Goal: Register for event/course

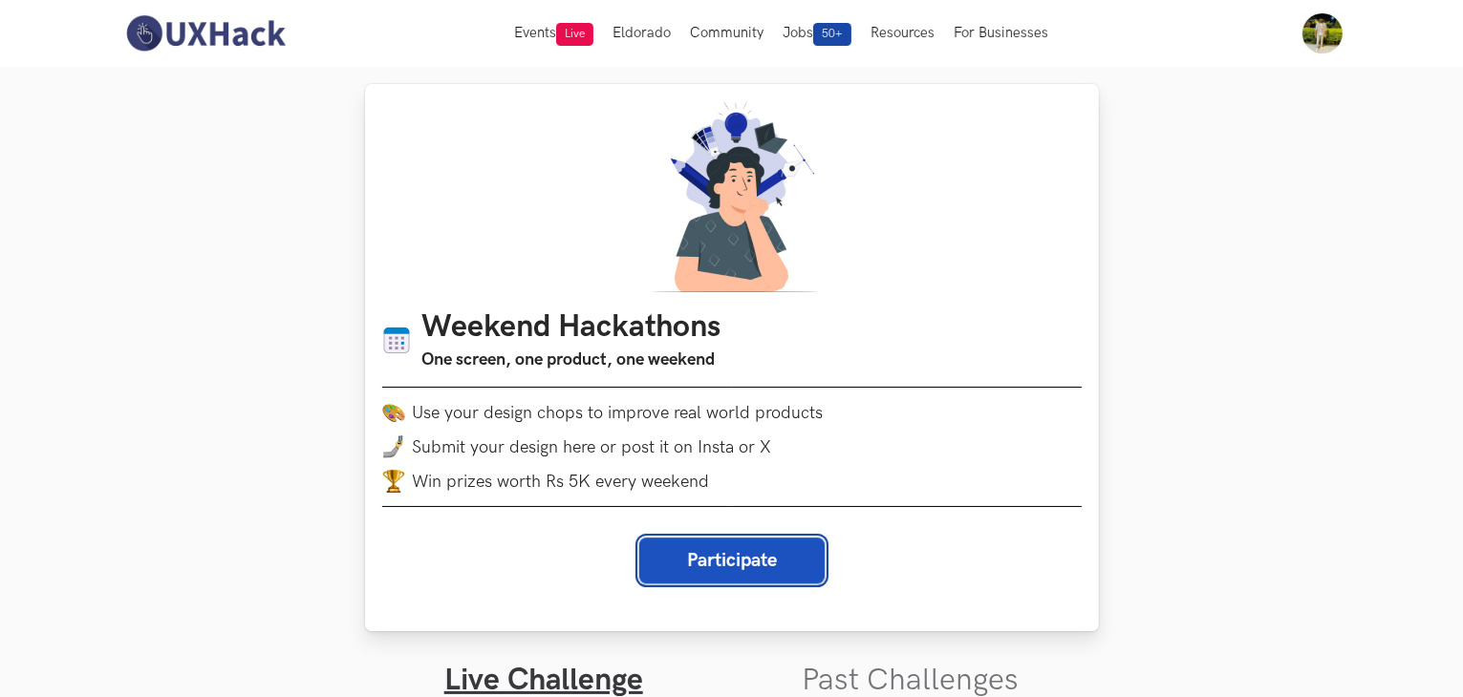
click at [717, 558] on button "Participate" at bounding box center [731, 561] width 185 height 46
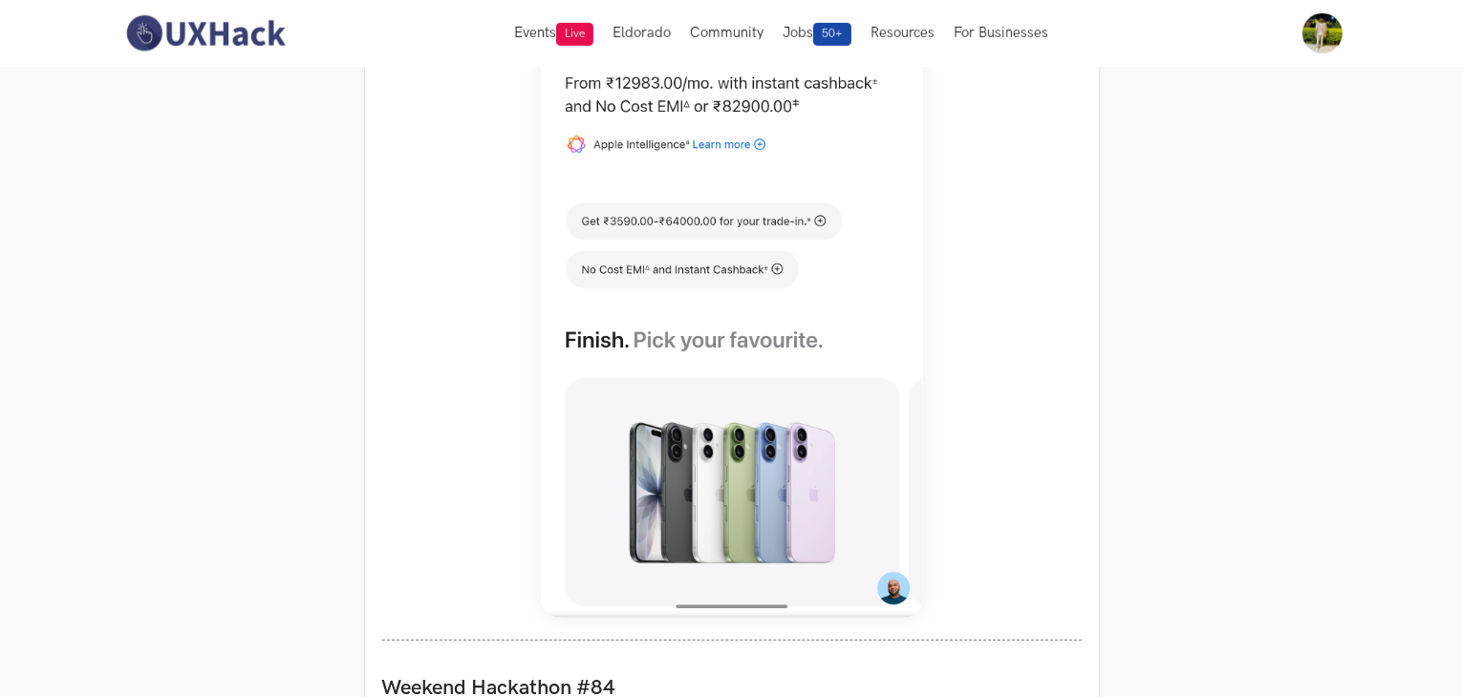
scroll to position [478, 0]
